Goal: Task Accomplishment & Management: Manage account settings

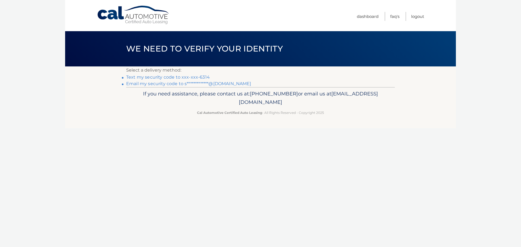
click at [203, 77] on link "Text my security code to xxx-xxx-6314" at bounding box center [168, 77] width 84 height 5
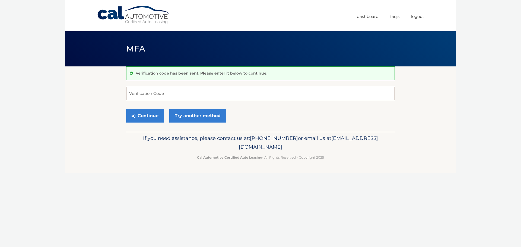
click at [196, 95] on input "Verification Code" at bounding box center [260, 94] width 269 height 14
type input "029448"
click at [126, 109] on button "Continue" at bounding box center [145, 116] width 38 height 14
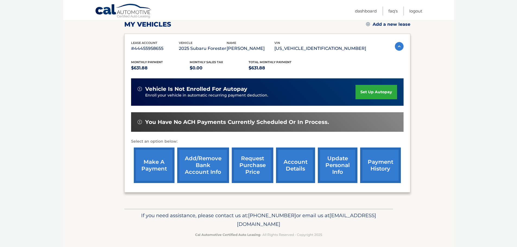
scroll to position [81, 0]
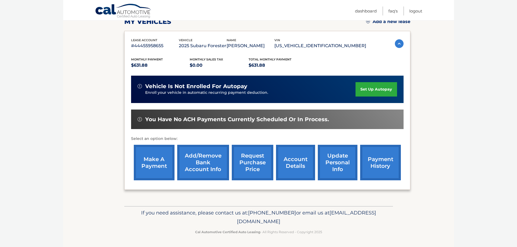
click at [302, 164] on link "account details" at bounding box center [295, 163] width 39 height 36
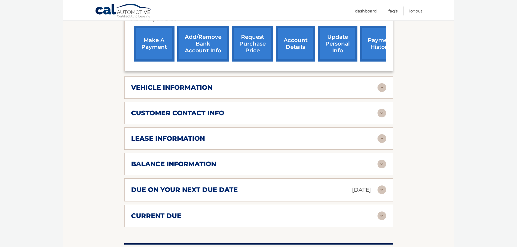
scroll to position [217, 0]
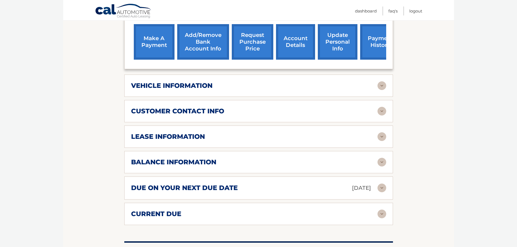
click at [277, 183] on div "due on your next due date [DATE]" at bounding box center [254, 187] width 246 height 9
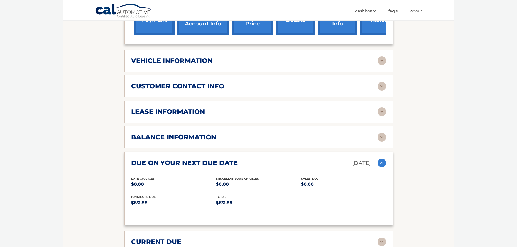
scroll to position [244, 0]
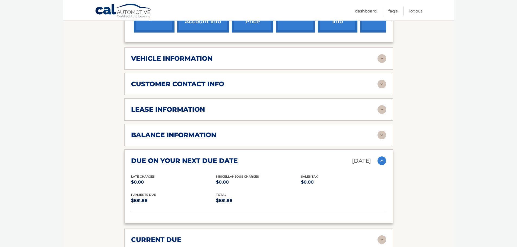
click at [382, 157] on img at bounding box center [382, 161] width 9 height 9
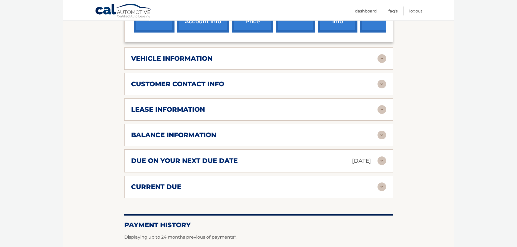
click at [380, 183] on img at bounding box center [382, 187] width 9 height 9
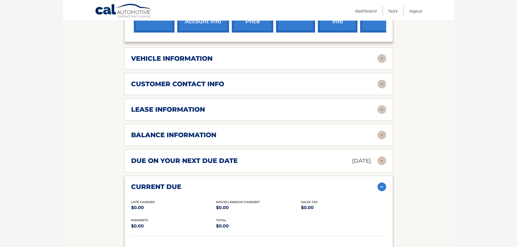
click at [380, 183] on img at bounding box center [382, 187] width 9 height 9
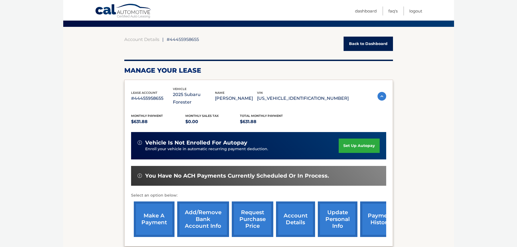
scroll to position [0, 0]
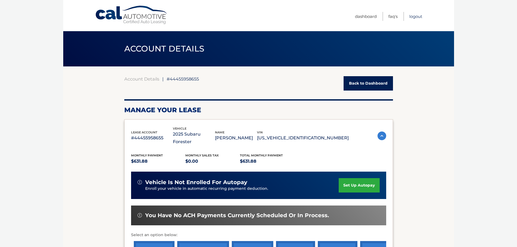
click at [410, 16] on link "Logout" at bounding box center [415, 16] width 13 height 9
